Goal: Task Accomplishment & Management: Manage account settings

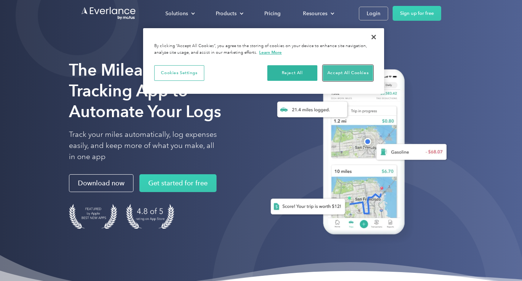
click at [341, 70] on button "Accept All Cookies" at bounding box center [348, 73] width 50 height 16
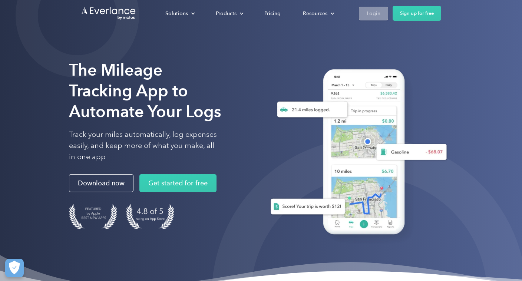
click at [380, 14] on div "Login" at bounding box center [374, 13] width 14 height 9
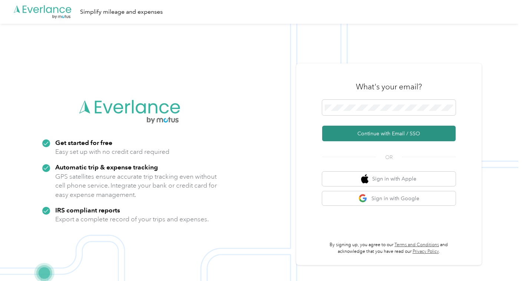
click at [384, 136] on button "Continue with Email / SSO" at bounding box center [388, 134] width 133 height 16
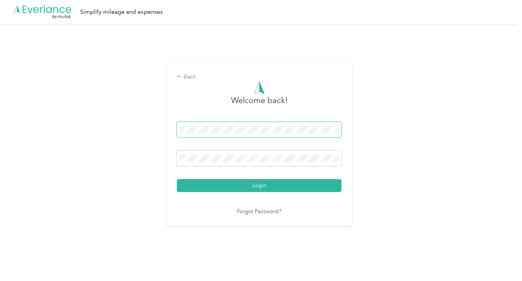
click at [155, 132] on div "Back Welcome back! Login Forgot Password?" at bounding box center [259, 147] width 518 height 247
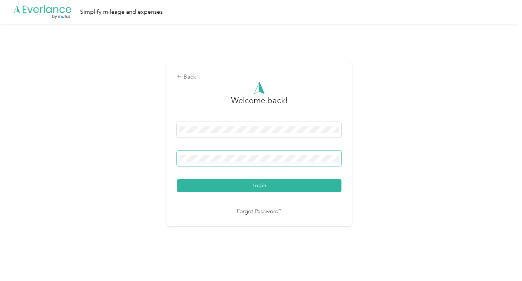
click at [177, 179] on button "Login" at bounding box center [259, 185] width 165 height 13
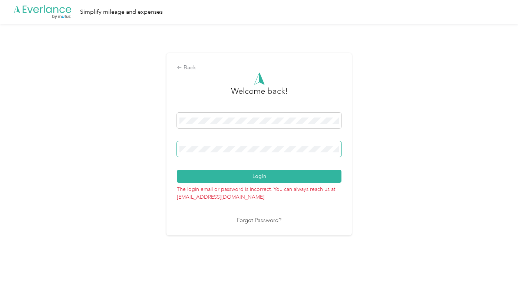
click at [177, 170] on button "Login" at bounding box center [259, 176] width 165 height 13
click at [133, 135] on div "Back Welcome back! Login The login email or password is incorrect. You can alwa…" at bounding box center [259, 147] width 518 height 247
click at [177, 170] on button "Login" at bounding box center [259, 176] width 165 height 13
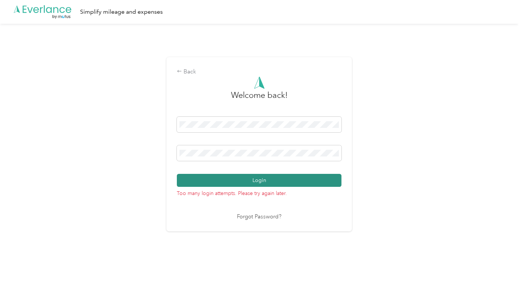
click at [259, 181] on button "Login" at bounding box center [259, 180] width 165 height 13
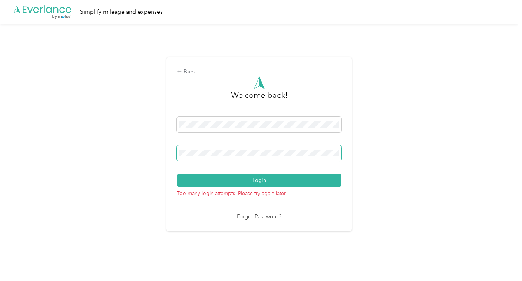
click at [248, 157] on span at bounding box center [259, 153] width 165 height 16
click at [180, 144] on div "Login" at bounding box center [259, 152] width 165 height 70
click at [160, 121] on div "Back Welcome back! Login Too many login attempts. Please try again later. Forgo…" at bounding box center [259, 147] width 518 height 247
drag, startPoint x: 219, startPoint y: 160, endPoint x: 216, endPoint y: 156, distance: 4.0
click at [217, 158] on span at bounding box center [259, 153] width 165 height 16
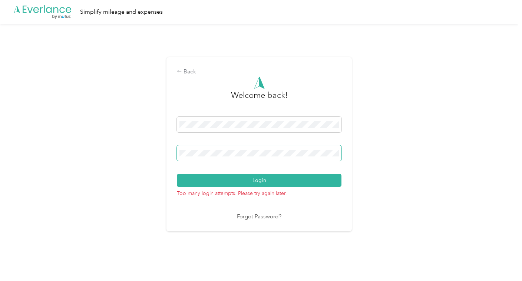
click at [148, 150] on div "Back Welcome back! Login Too many login attempts. Please try again later. Forgo…" at bounding box center [259, 147] width 518 height 247
click at [177, 174] on button "Login" at bounding box center [259, 180] width 165 height 13
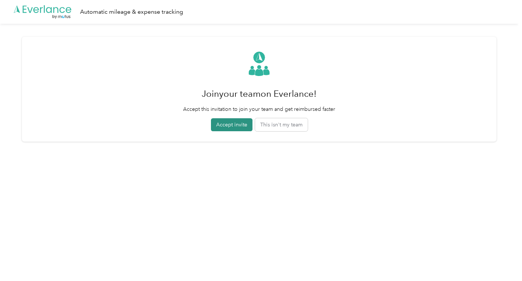
click at [241, 121] on button "Accept invite" at bounding box center [232, 124] width 42 height 13
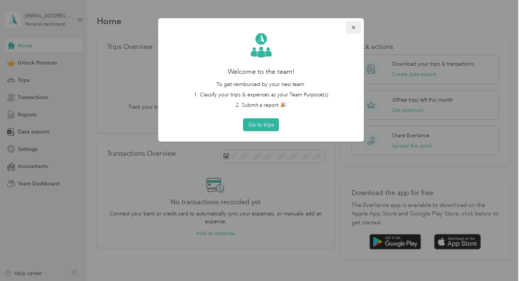
click at [356, 30] on button "button" at bounding box center [354, 27] width 16 height 13
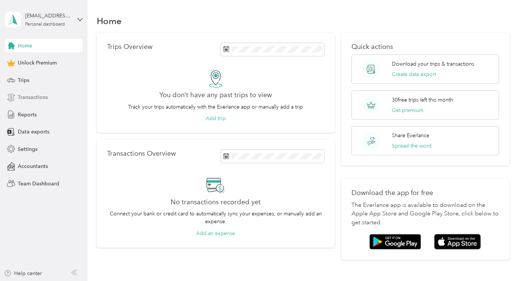
click at [38, 99] on span "Transactions" at bounding box center [33, 97] width 30 height 8
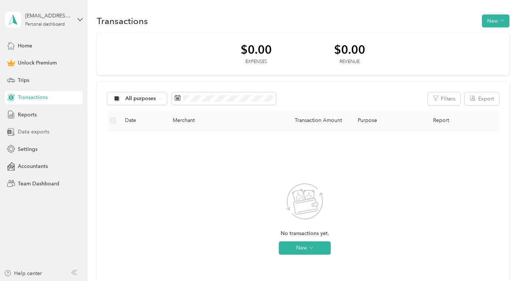
click at [42, 136] on div "Data exports" at bounding box center [44, 131] width 78 height 13
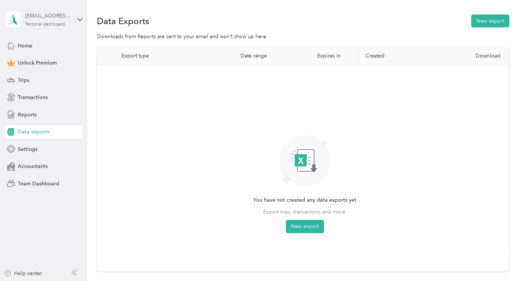
click at [53, 17] on div "[EMAIL_ADDRESS][DOMAIN_NAME]" at bounding box center [48, 16] width 46 height 8
click at [34, 59] on div "Log out" at bounding box center [25, 58] width 29 height 8
